Goal: Find specific page/section: Find specific page/section

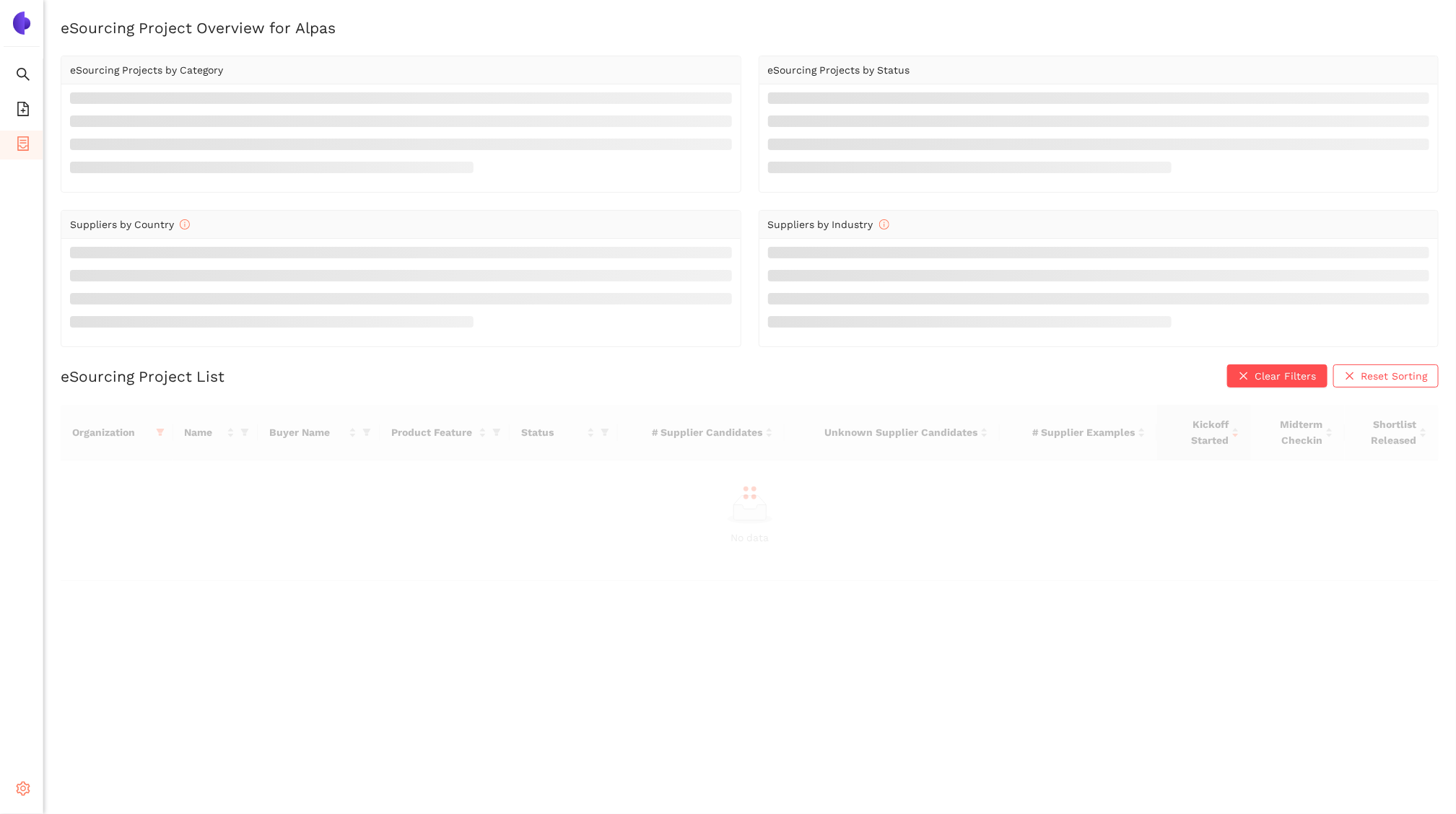
click at [24, 791] on icon at bounding box center [27, 791] width 7 height 0
click at [118, 683] on span "Internal Area" at bounding box center [104, 686] width 65 height 12
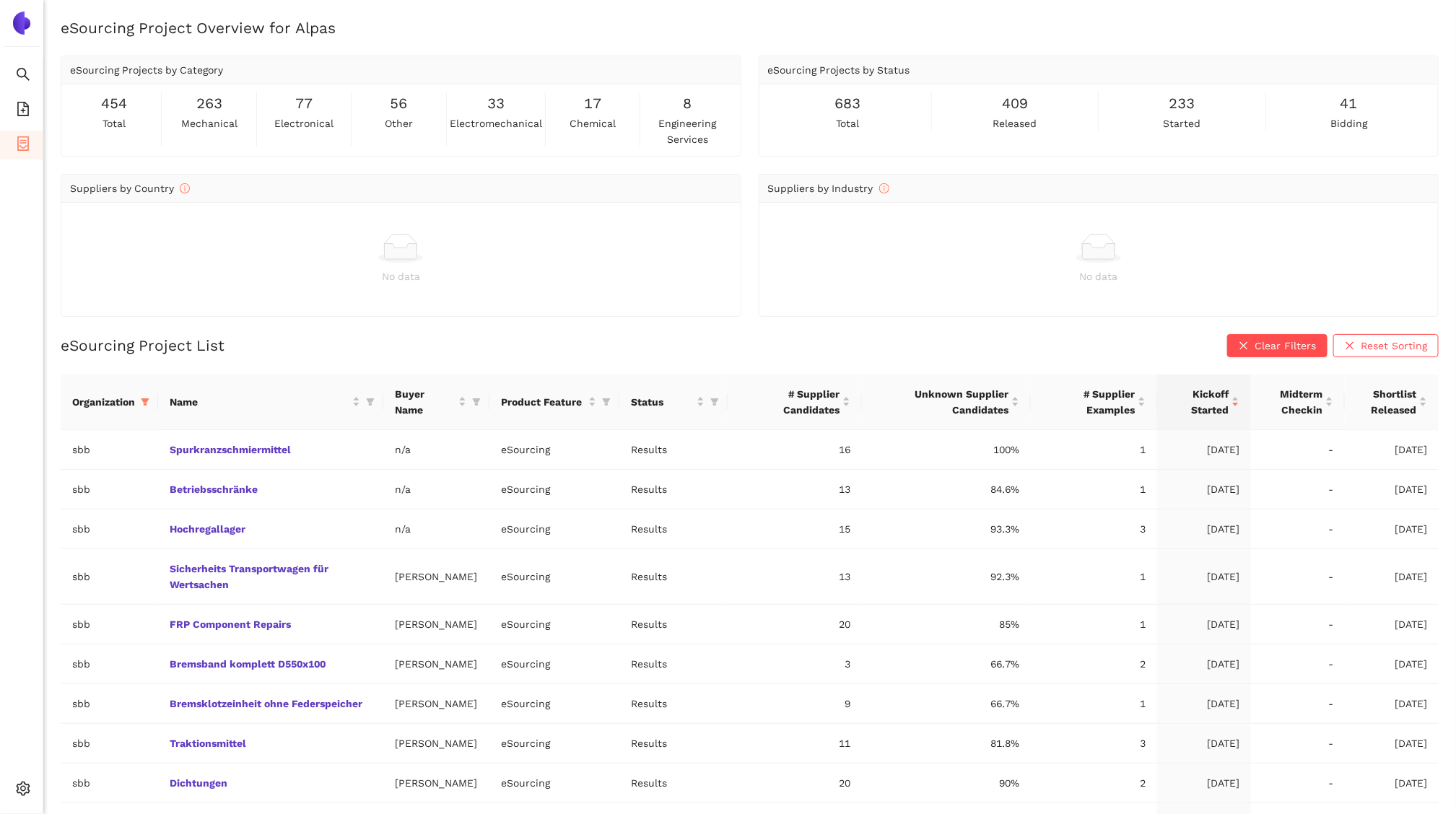
click at [138, 386] on th "Organization" at bounding box center [109, 403] width 97 height 56
click at [143, 393] on span at bounding box center [145, 402] width 14 height 21
click at [63, 471] on span "biotronik" at bounding box center [90, 463] width 143 height 15
click at [139, 661] on button "OK" at bounding box center [151, 654] width 25 height 17
click at [147, 399] on icon "filter" at bounding box center [146, 402] width 8 height 7
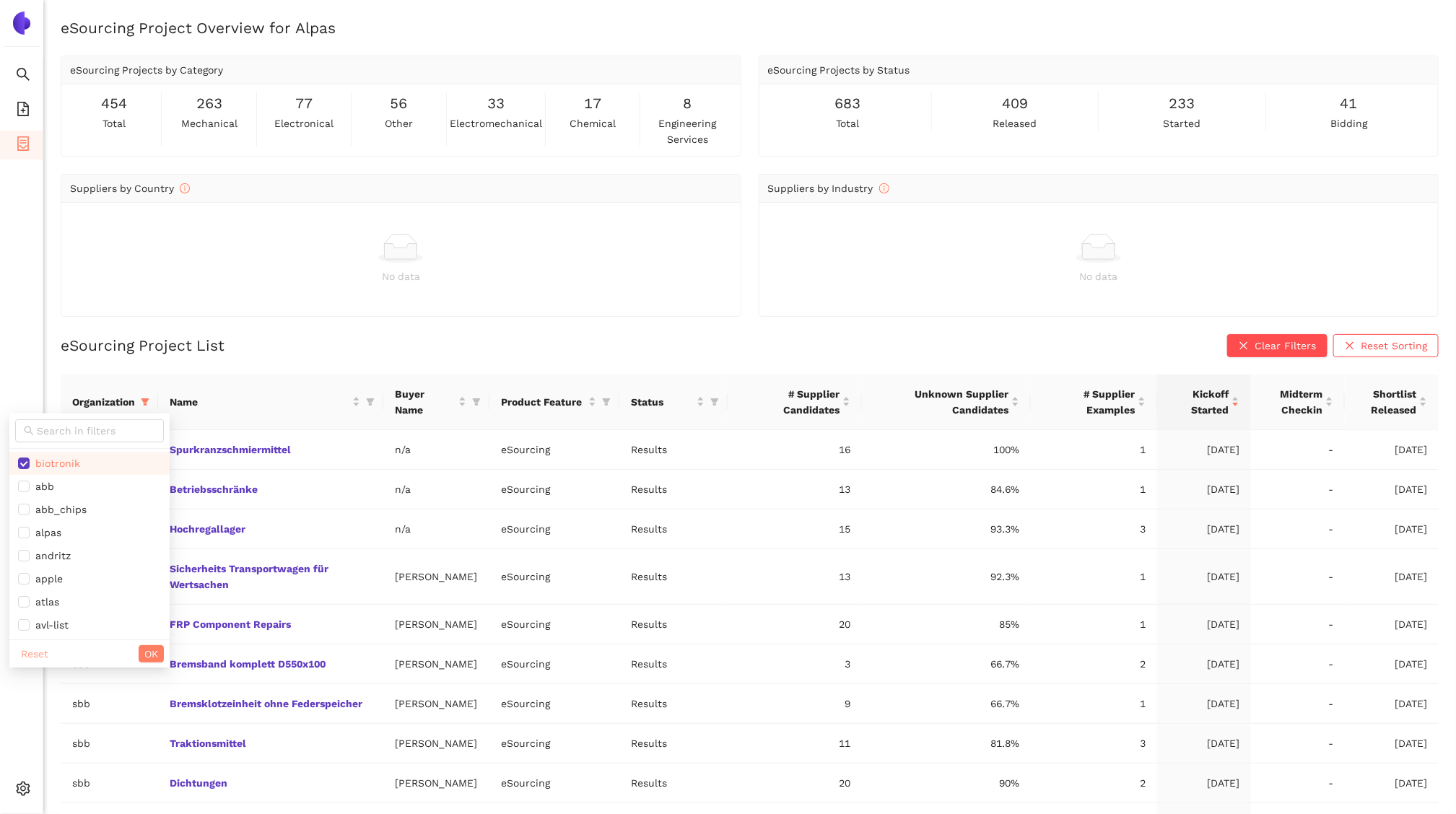
click at [49, 646] on button "Reset" at bounding box center [35, 654] width 39 height 17
checkbox input "false"
click at [55, 458] on span "biotronik" at bounding box center [55, 463] width 50 height 12
checkbox input "true"
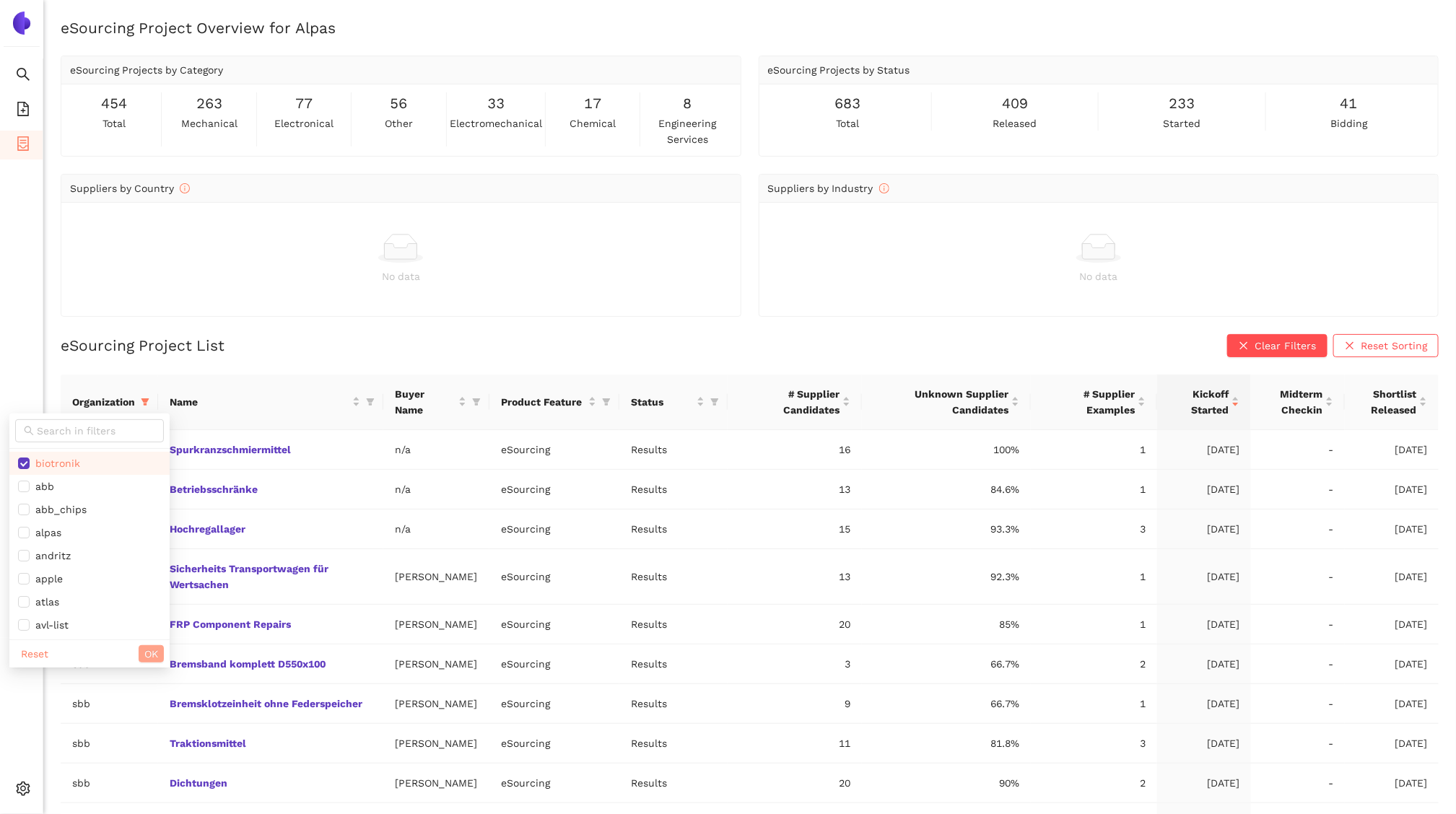
click at [139, 649] on button "OK" at bounding box center [151, 654] width 25 height 17
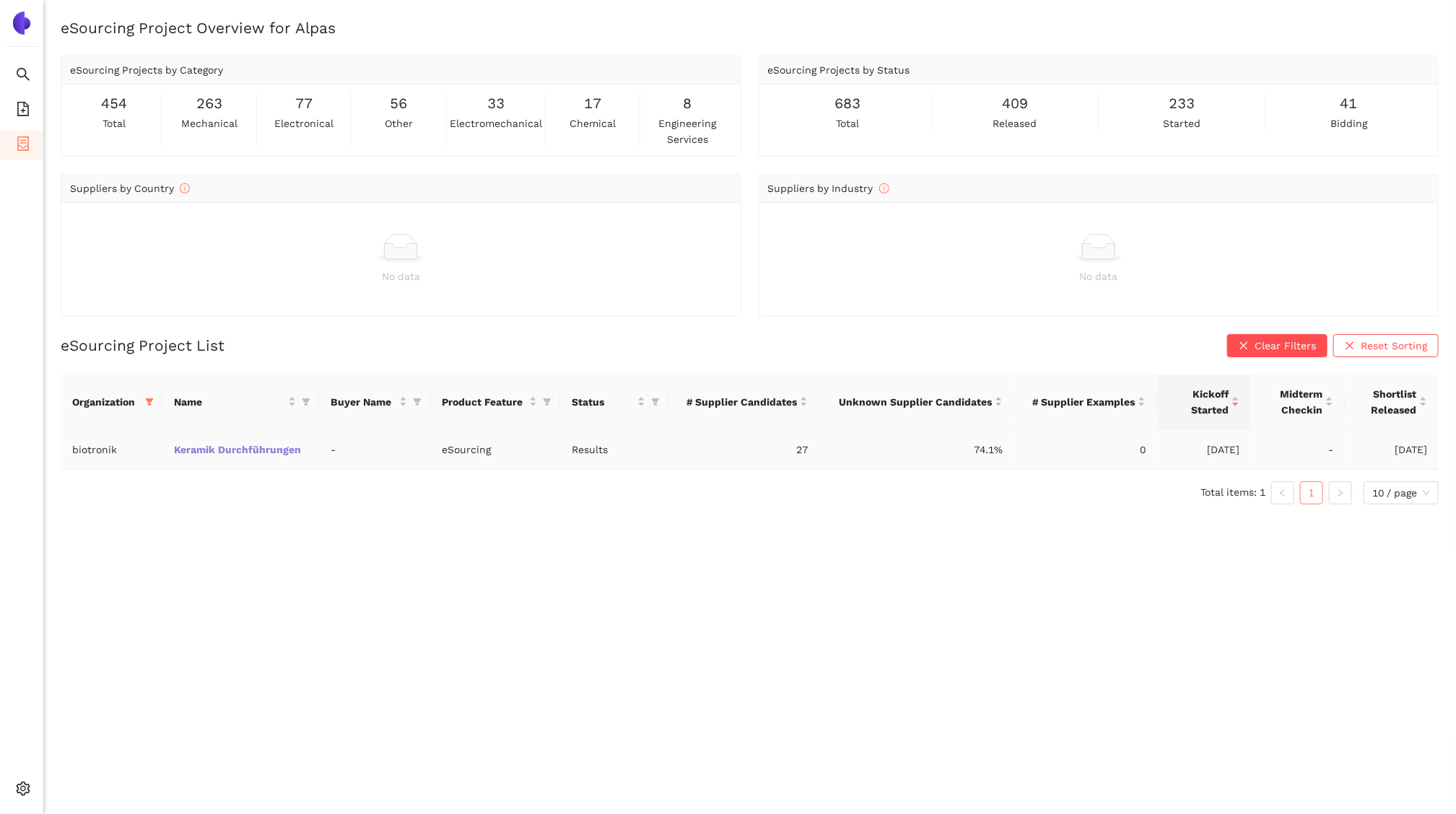
click at [0, 0] on link "Keramik Durchführungen" at bounding box center [0, 0] width 0 height 0
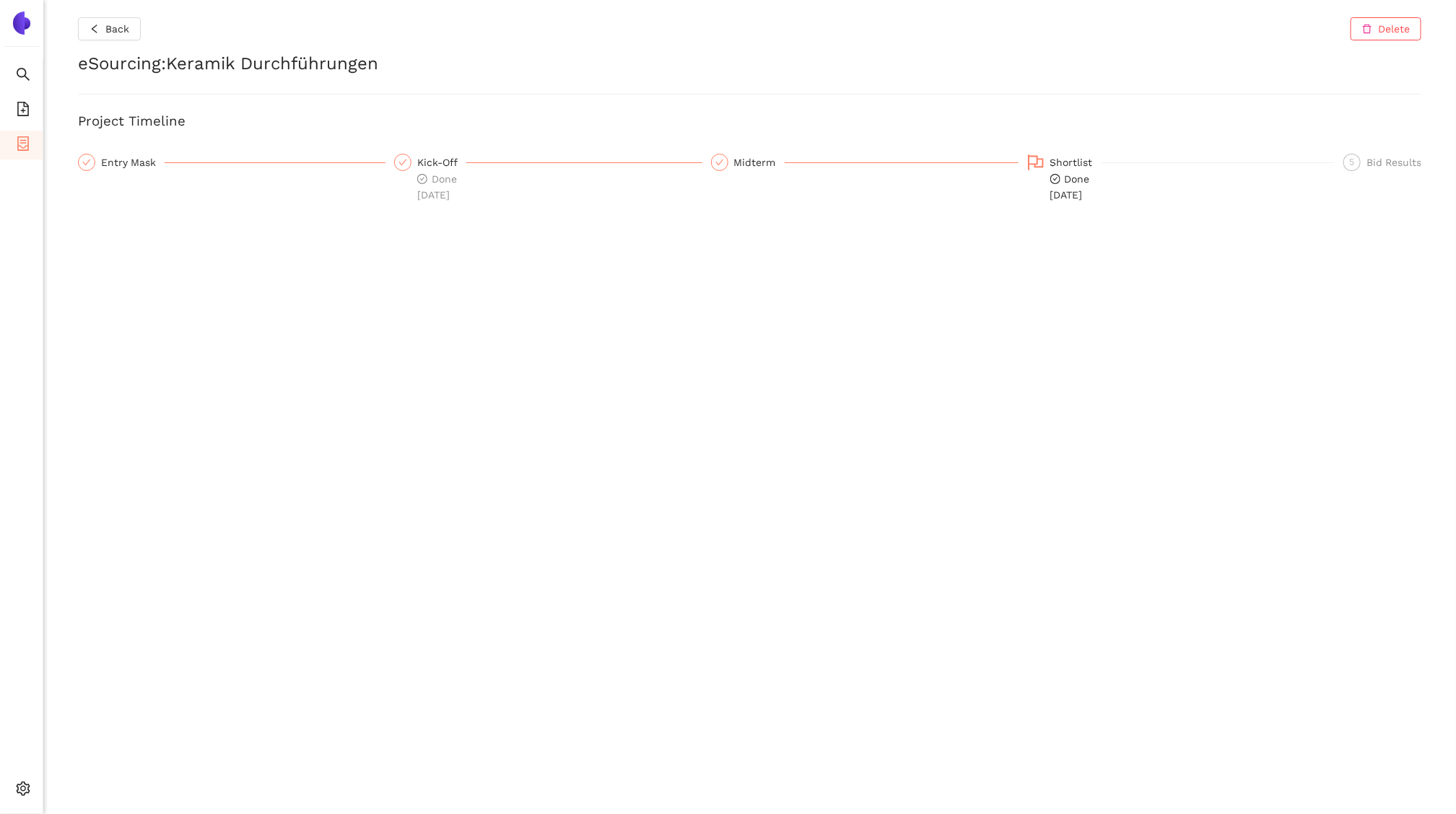
click at [1059, 169] on div "Shortlist" at bounding box center [1075, 163] width 51 height 17
click at [121, 44] on div "Back Delete eSourcing : Keramik Durchführungen Project Timeline Entry Mask Kick…" at bounding box center [750, 407] width 1413 height 814
click at [116, 33] on span "Back" at bounding box center [117, 29] width 24 height 15
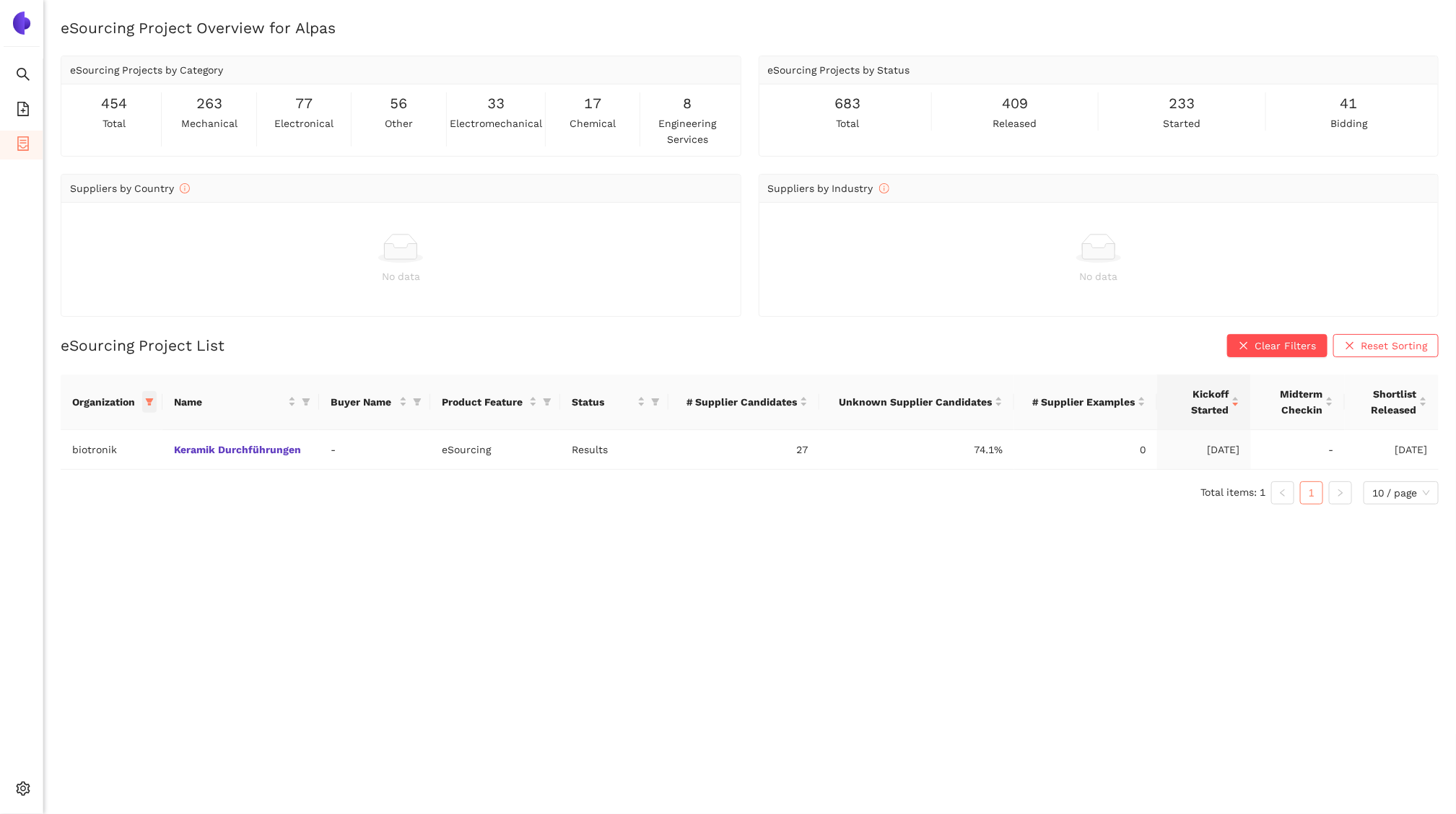
click at [146, 398] on icon "filter" at bounding box center [149, 402] width 9 height 9
click at [270, 708] on div "eSourcing Project Overview for Alpas eSourcing Projects by Category 454 total 2…" at bounding box center [750, 424] width 1413 height 814
click at [24, 785] on icon "setting" at bounding box center [22, 789] width 14 height 14
click at [83, 683] on span "Internal Area" at bounding box center [104, 686] width 65 height 12
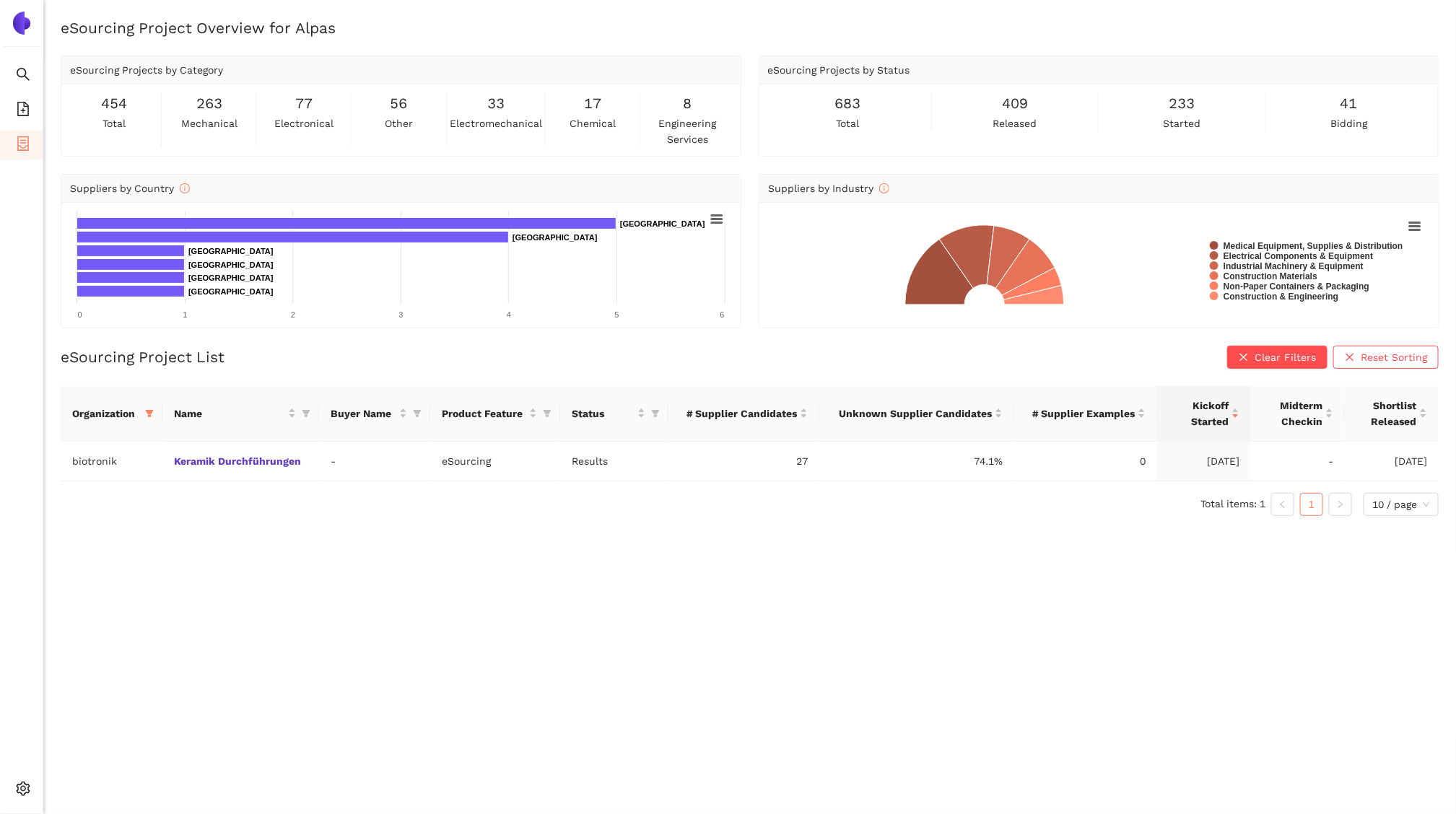
scroll to position [17, 0]
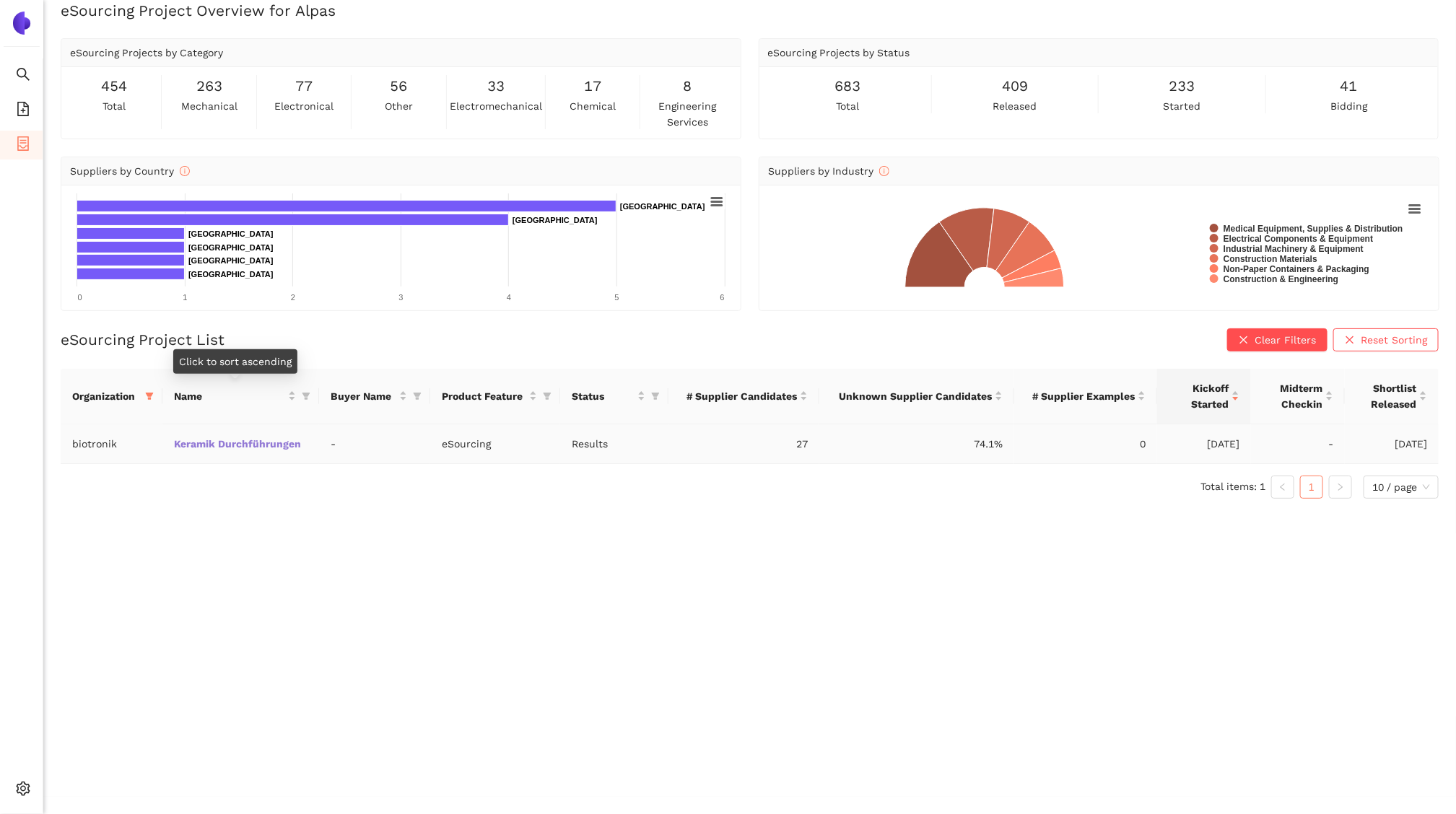
click at [0, 0] on link "Keramik Durchführungen" at bounding box center [0, 0] width 0 height 0
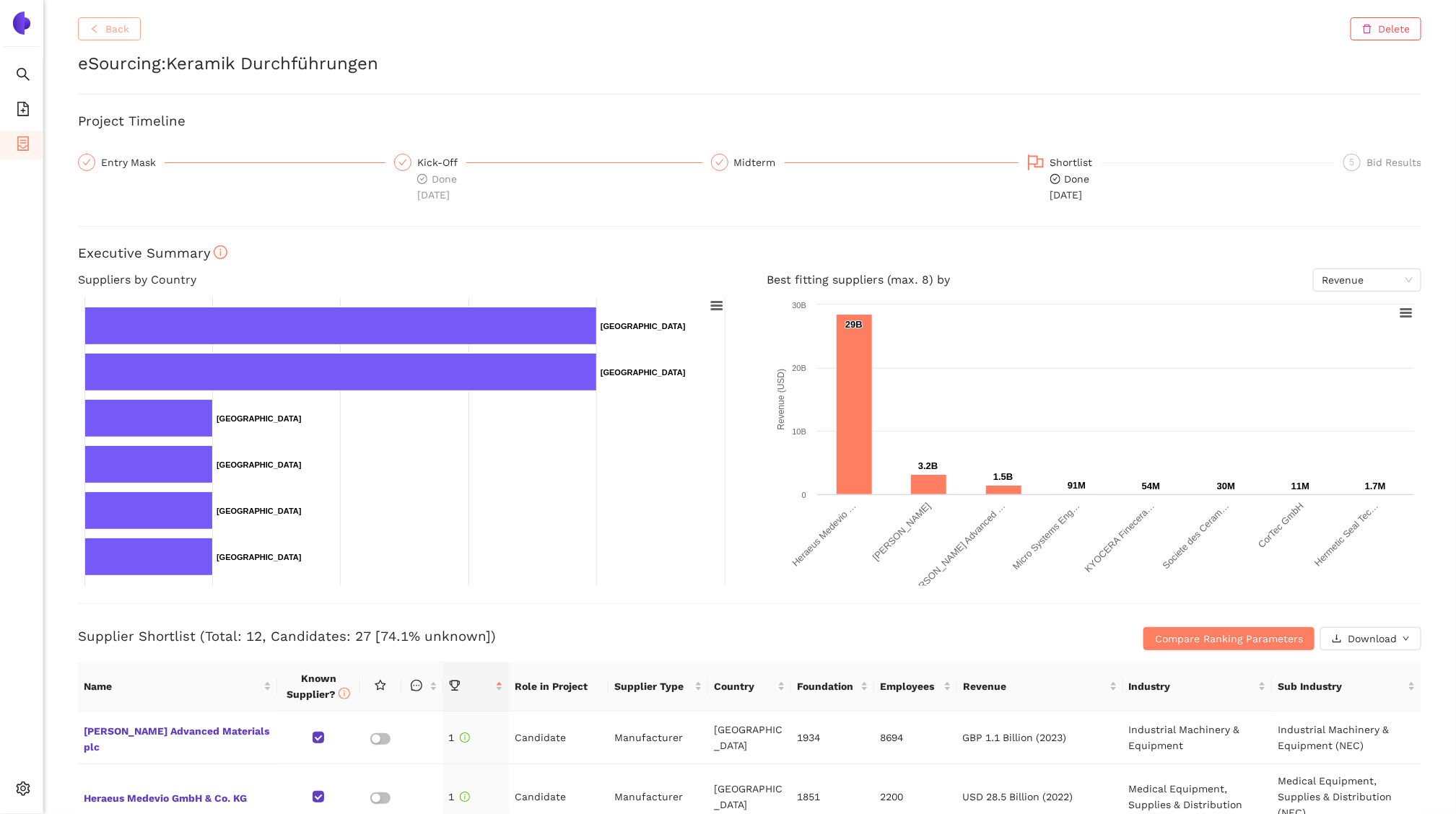
click at [96, 25] on icon "left" at bounding box center [94, 29] width 10 height 10
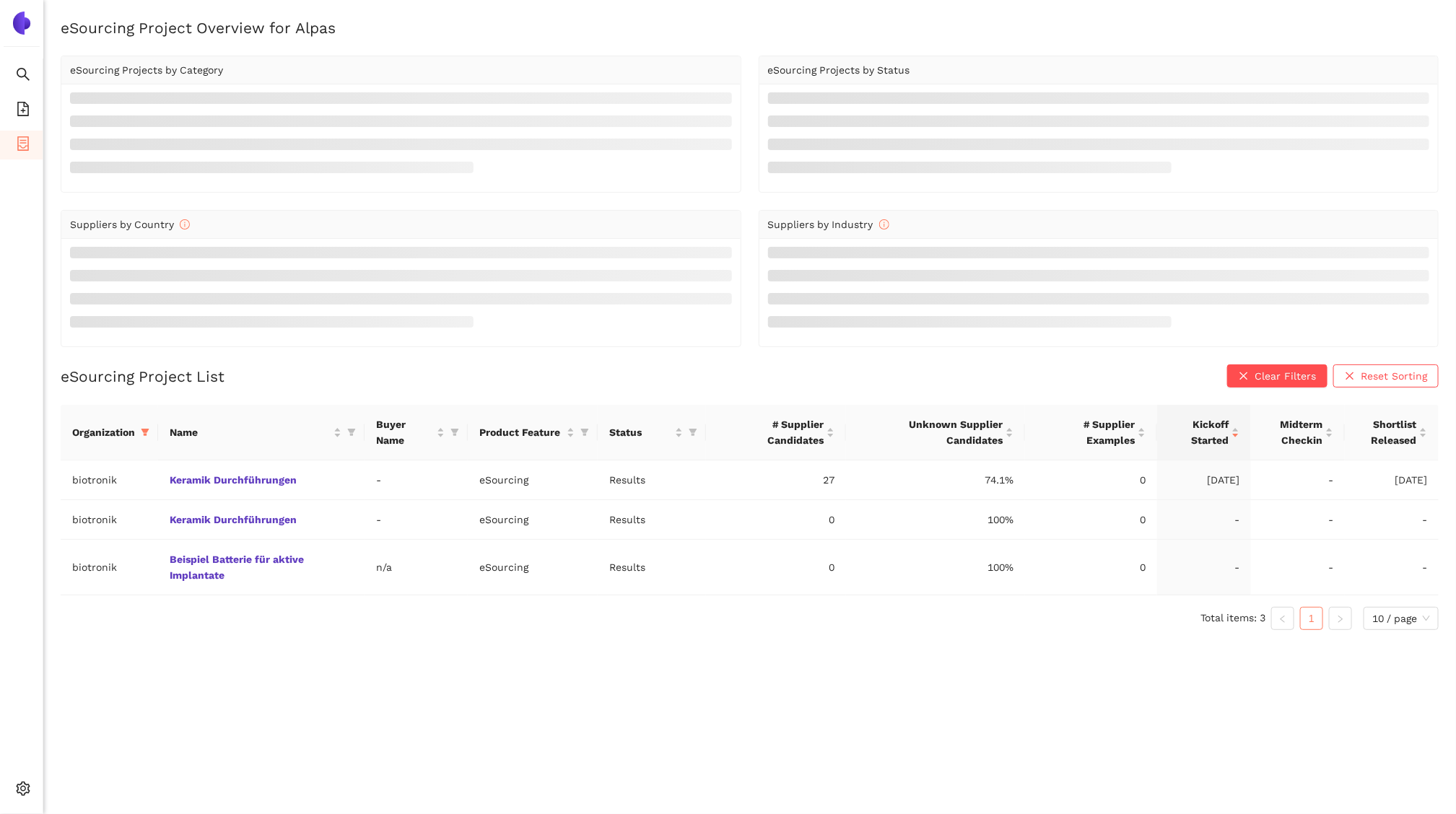
scroll to position [17, 0]
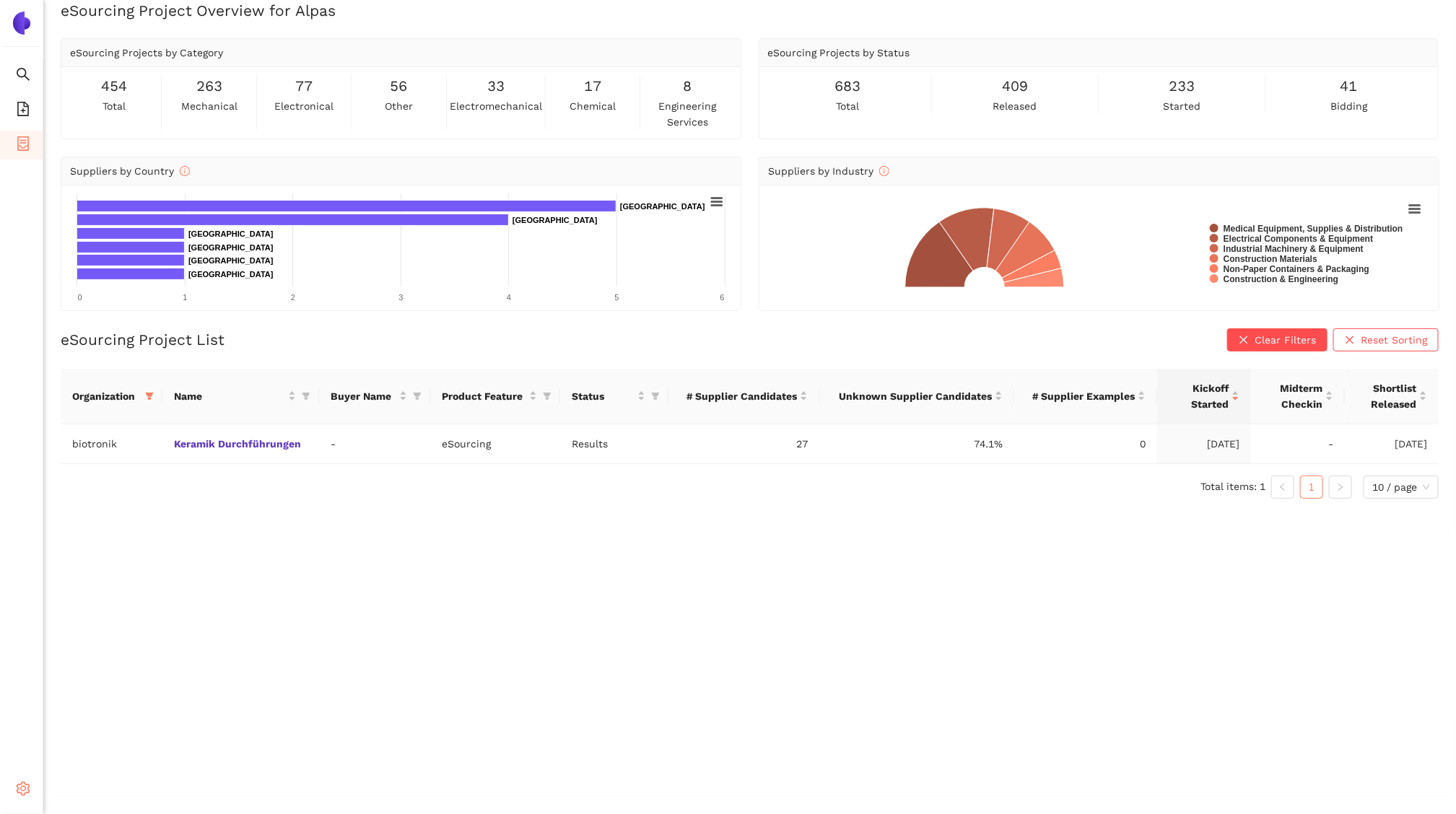
click at [22, 797] on span "setting" at bounding box center [22, 791] width 14 height 29
click at [77, 694] on li "Internal Area" at bounding box center [103, 686] width 119 height 29
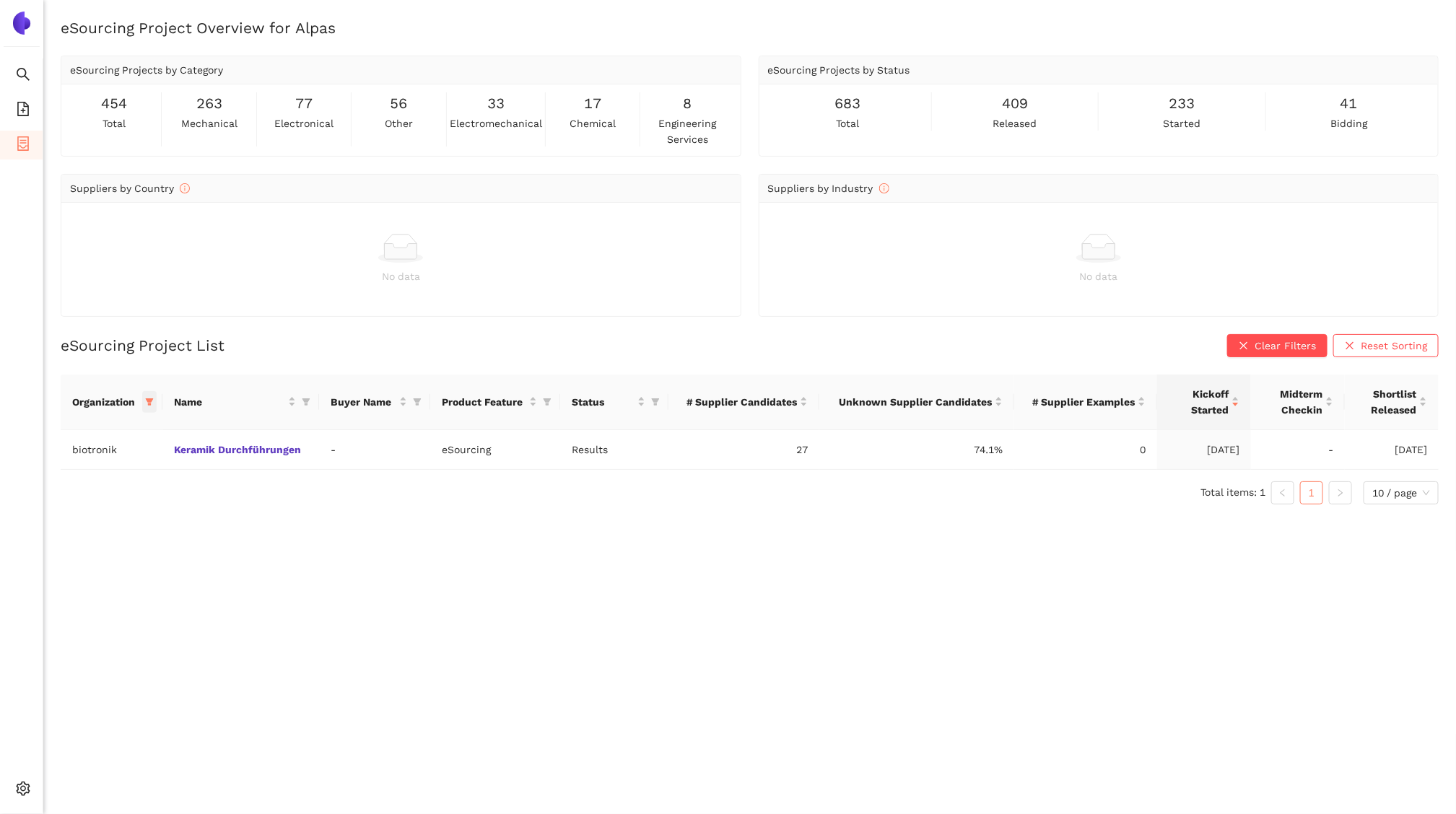
click at [150, 402] on icon "filter" at bounding box center [149, 402] width 8 height 7
click at [113, 428] on input "text" at bounding box center [100, 431] width 119 height 15
type input "bio"
click at [39, 497] on span "Reset" at bounding box center [39, 492] width 27 height 15
checkbox input "false"
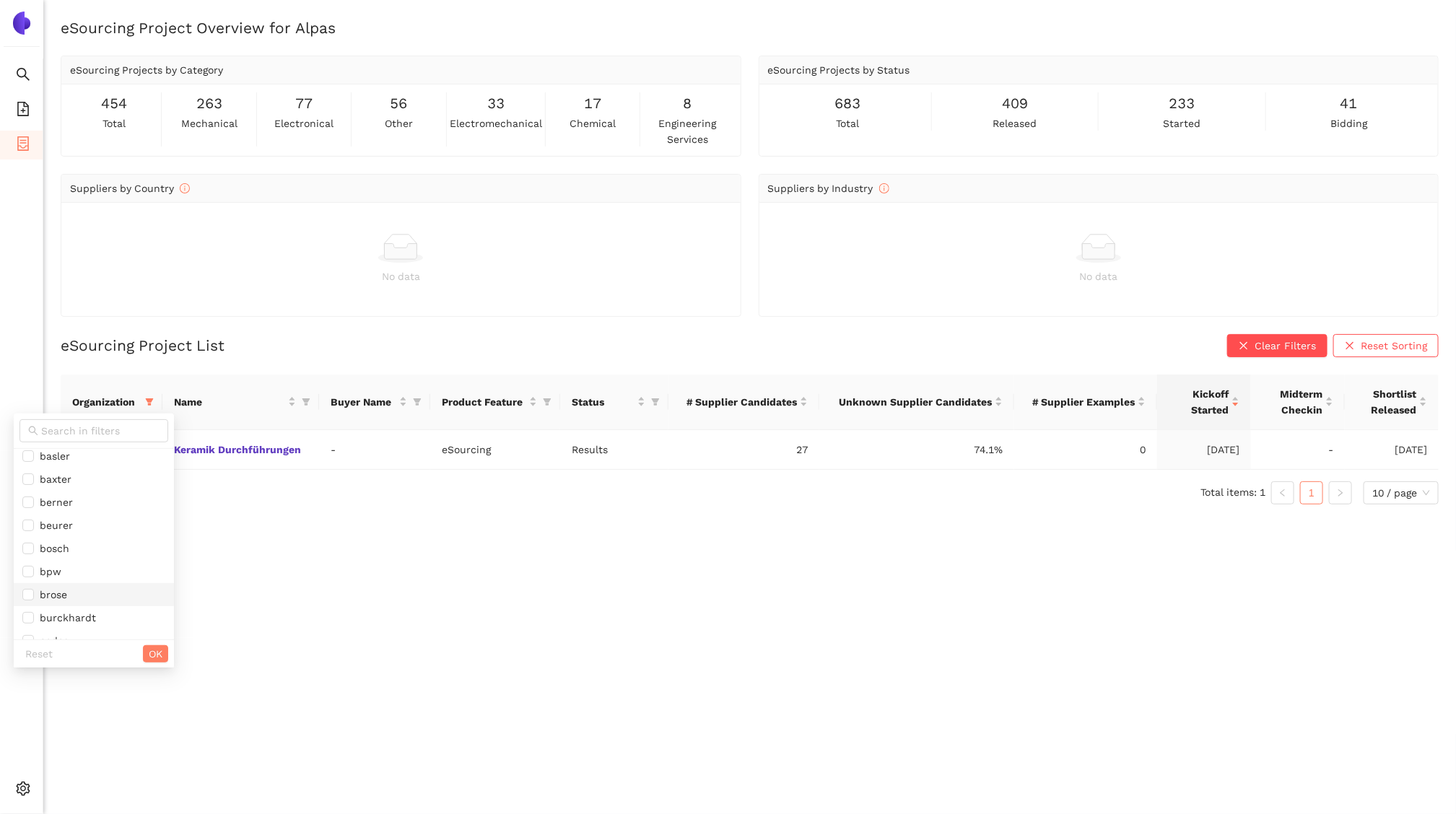
scroll to position [299, 0]
click at [76, 430] on input "text" at bounding box center [100, 431] width 119 height 15
type input "bio"
click at [96, 460] on span "biotronik" at bounding box center [85, 463] width 125 height 15
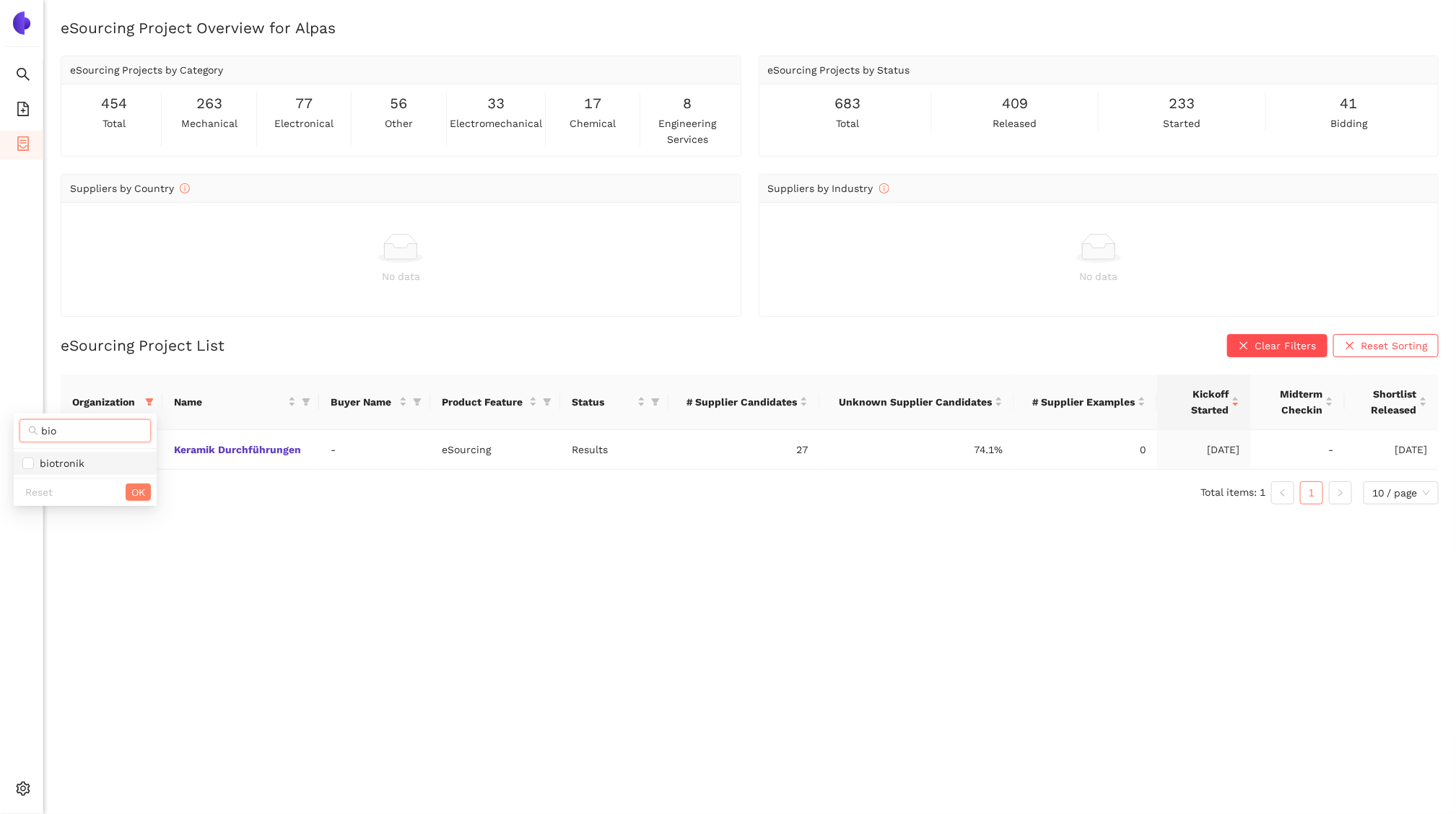
checkbox input "true"
click at [141, 493] on span "OK" at bounding box center [138, 492] width 13 height 15
click at [0, 0] on link "Keramik Durchführungen" at bounding box center [0, 0] width 0 height 0
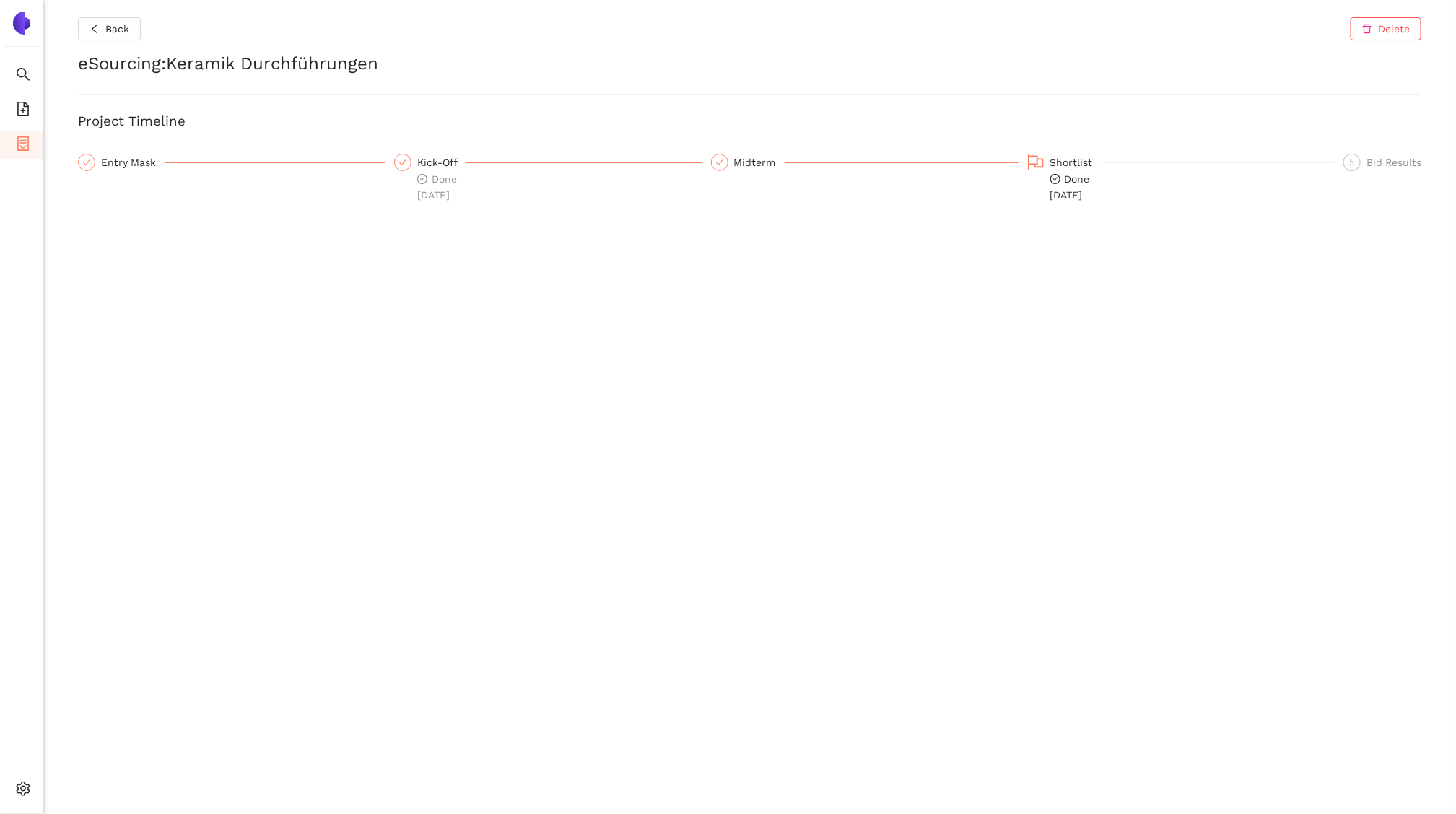
click at [1072, 171] on div "Done 8.10.2024" at bounding box center [1075, 187] width 51 height 32
click at [21, 772] on ul "Search eSourcing Templates eSourcing Projects Settings" at bounding box center [21, 436] width 43 height 755
click at [23, 784] on icon "setting" at bounding box center [22, 789] width 14 height 14
click at [120, 686] on span "Internal Area" at bounding box center [104, 686] width 65 height 12
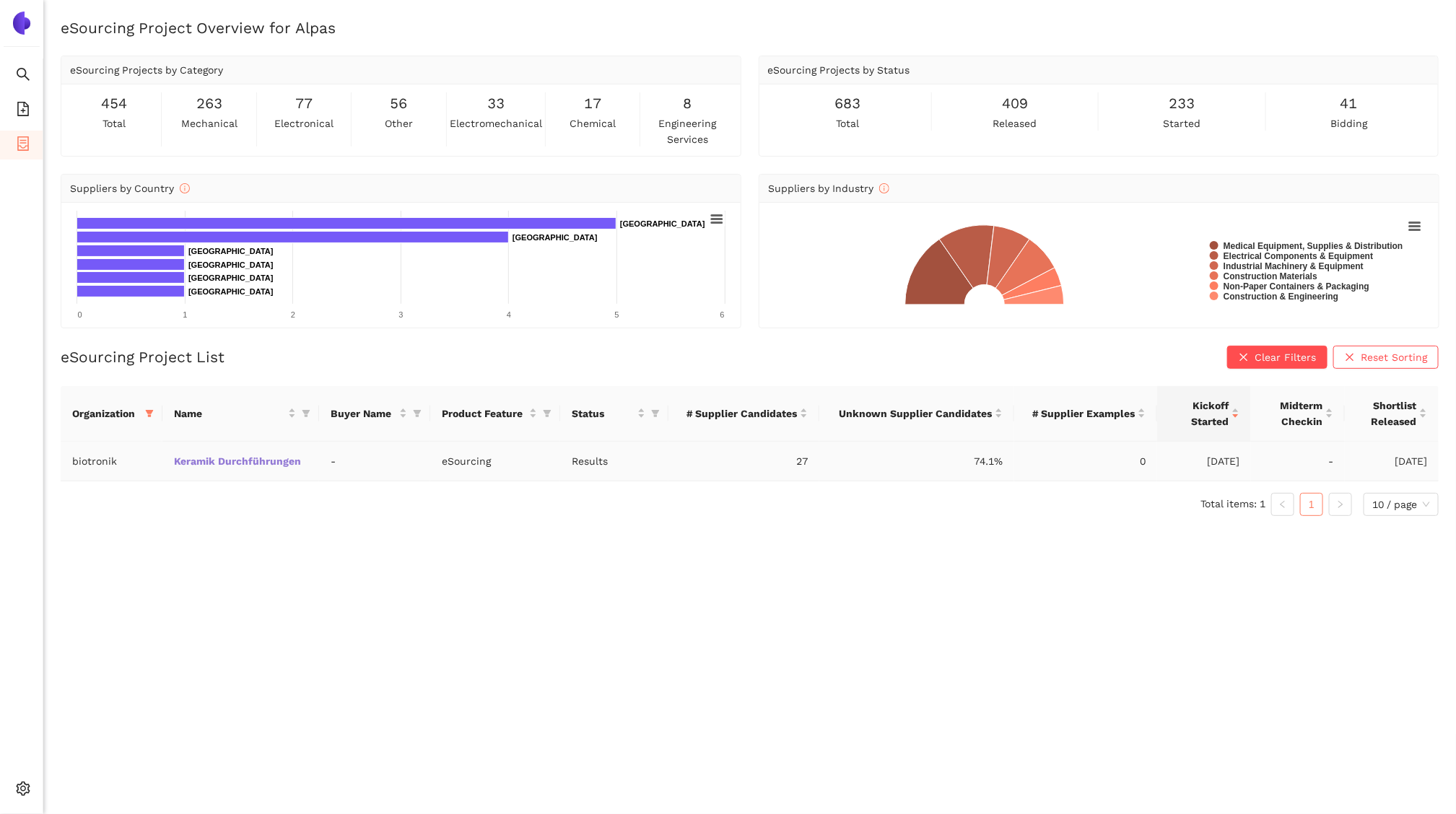
click at [0, 0] on link "Keramik Durchführungen" at bounding box center [0, 0] width 0 height 0
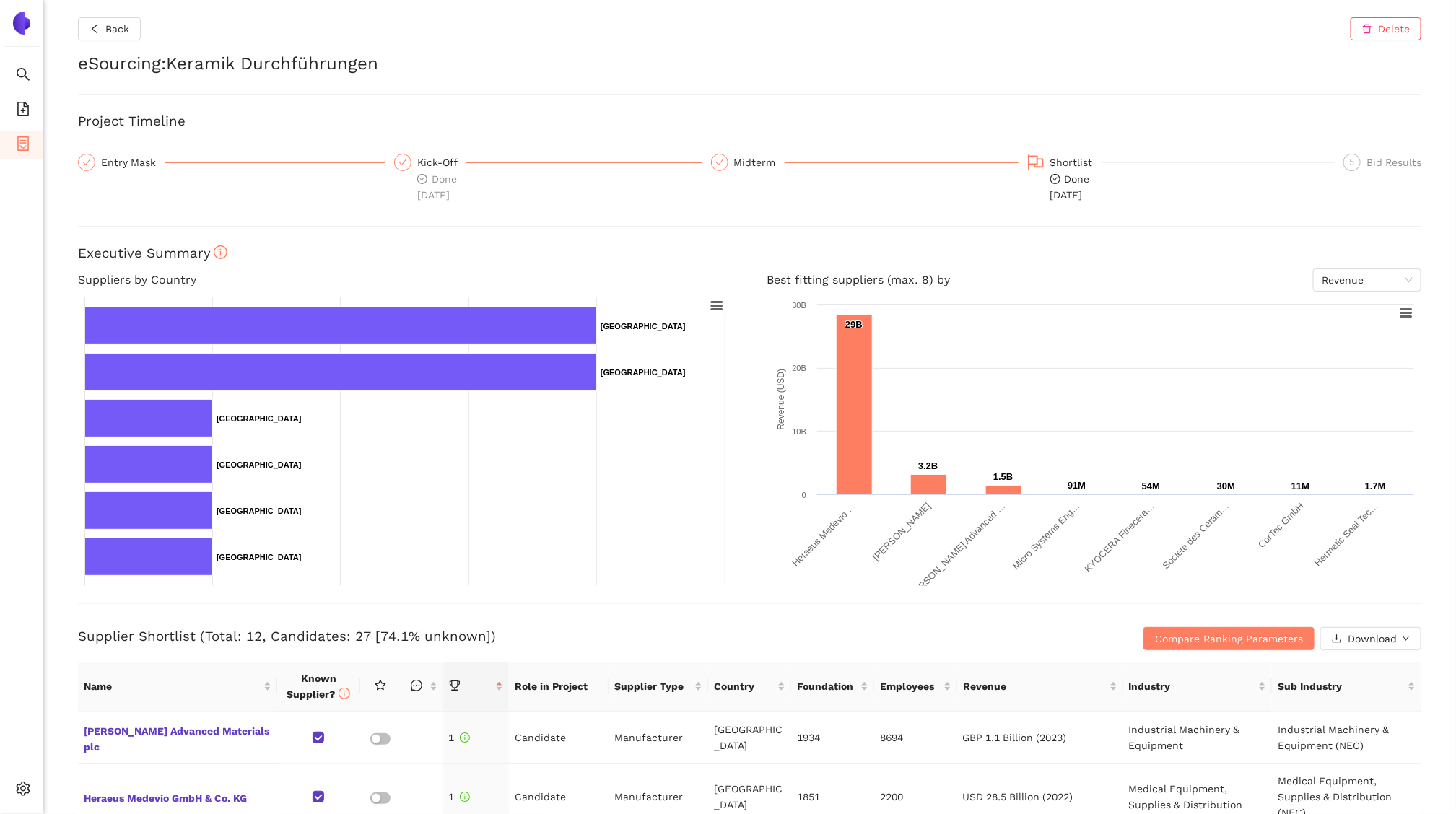
click at [213, 62] on h2 "eSourcing : Keramik Durchführungen" at bounding box center [750, 64] width 1344 height 24
drag, startPoint x: 213, startPoint y: 62, endPoint x: 423, endPoint y: 84, distance: 211.1
click at [423, 84] on div "Back Delete eSourcing : Keramik Durchführungen Project Timeline Entry Mask Kick…" at bounding box center [750, 407] width 1413 height 814
